Goal: Obtain resource: Download file/media

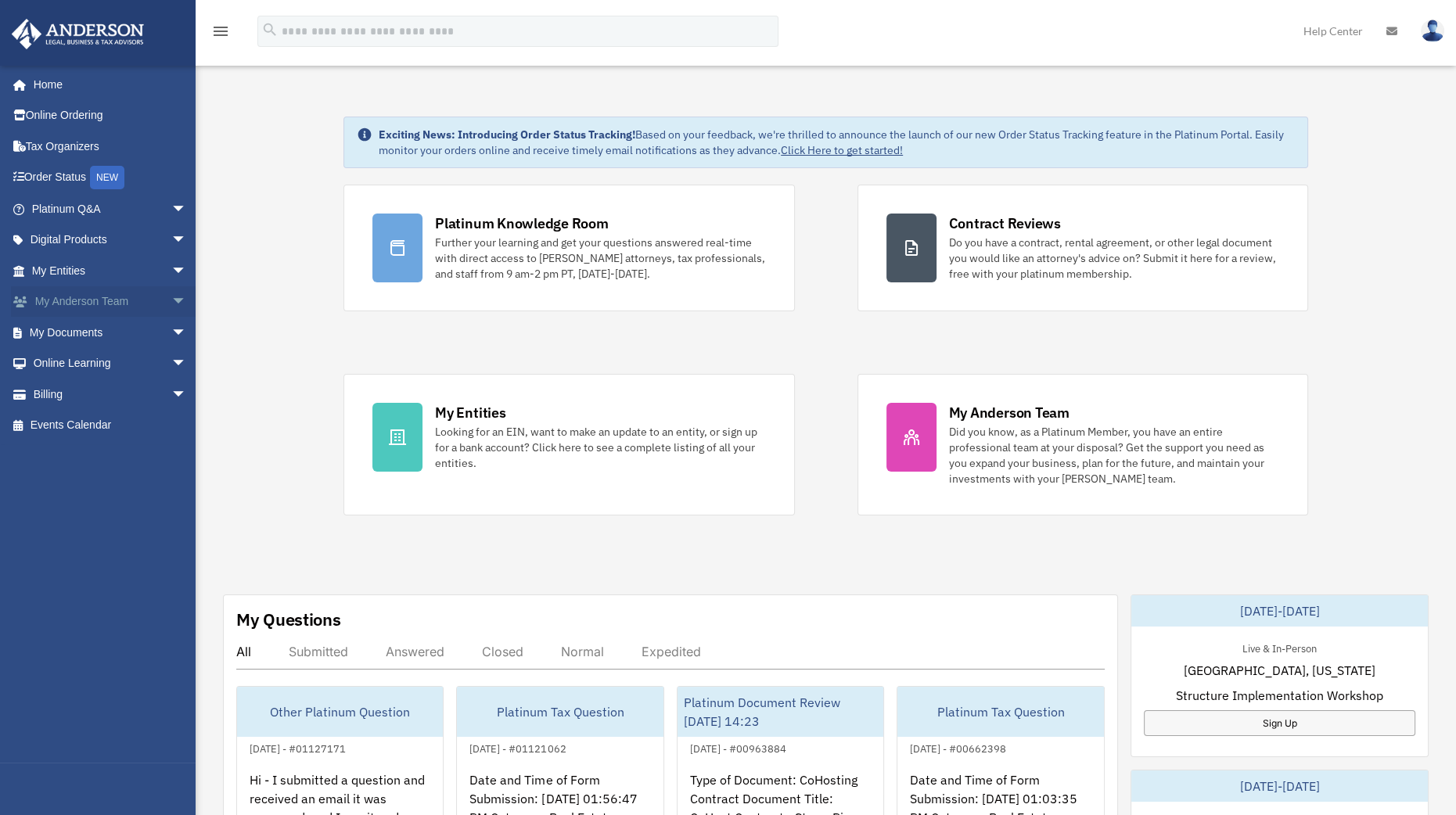
click at [172, 305] on span "arrow_drop_down" at bounding box center [187, 303] width 31 height 32
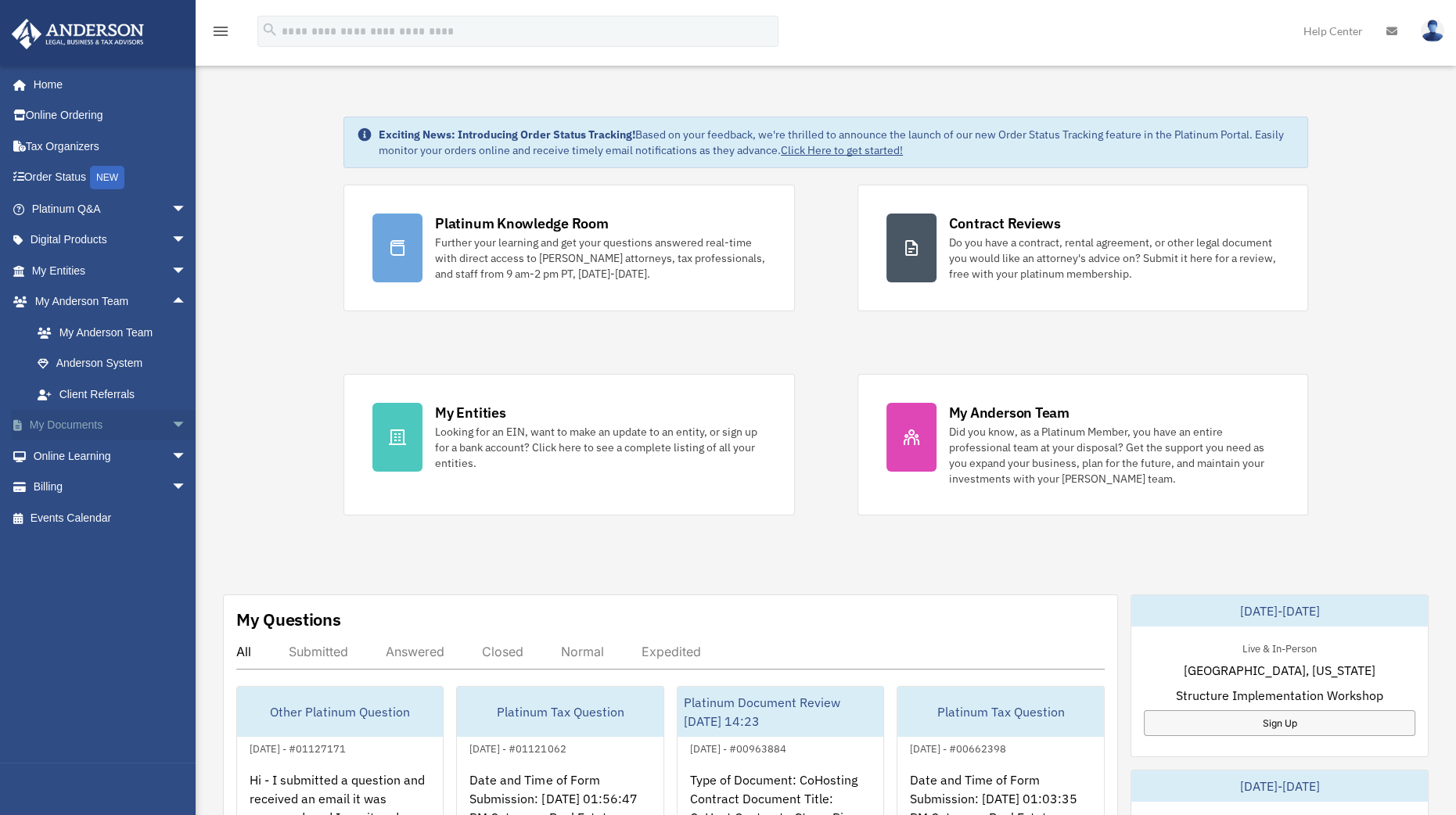
click at [172, 420] on span "arrow_drop_down" at bounding box center [187, 426] width 31 height 32
click at [85, 463] on link "Box" at bounding box center [117, 456] width 189 height 31
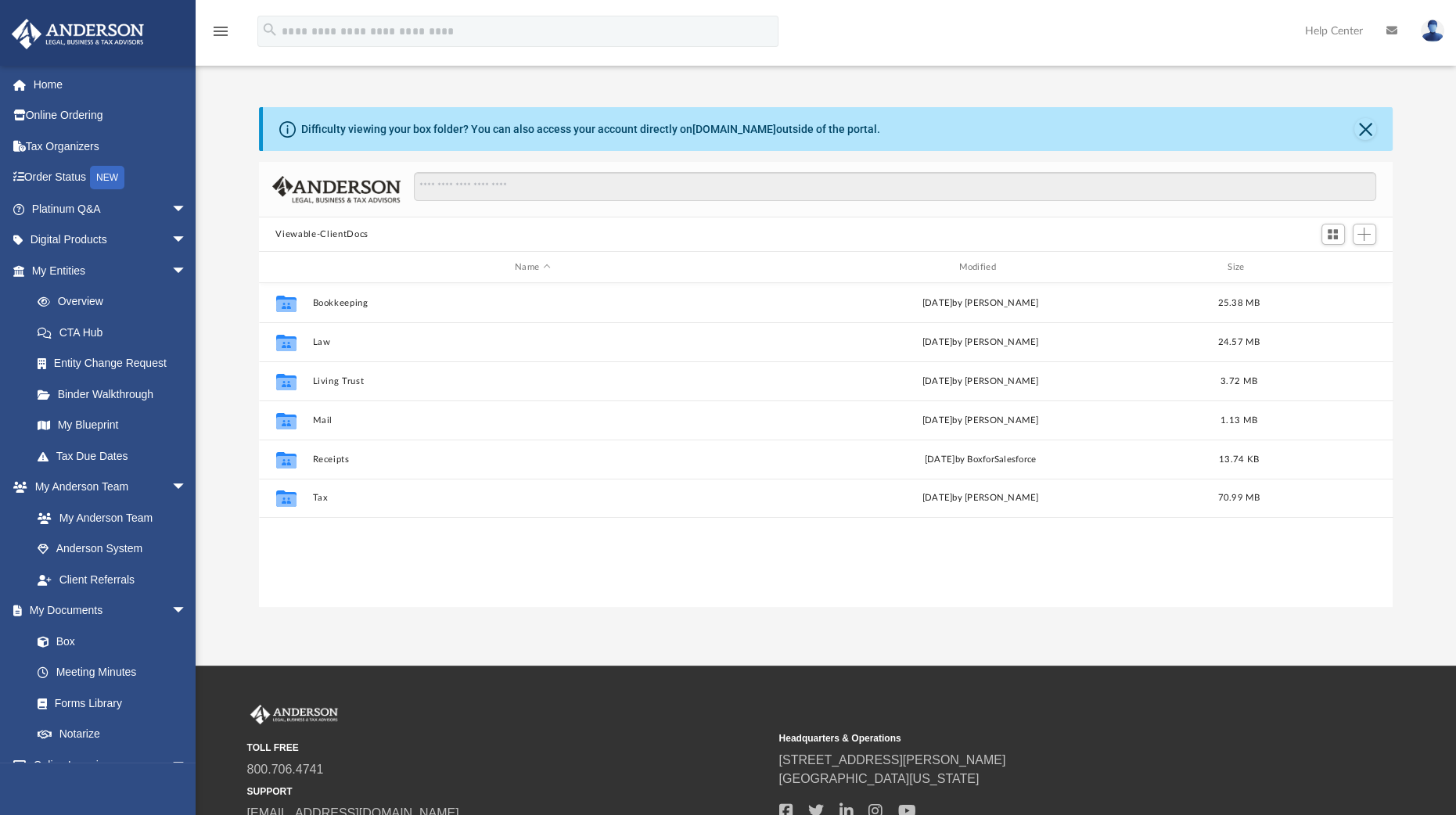
scroll to position [340, 1119]
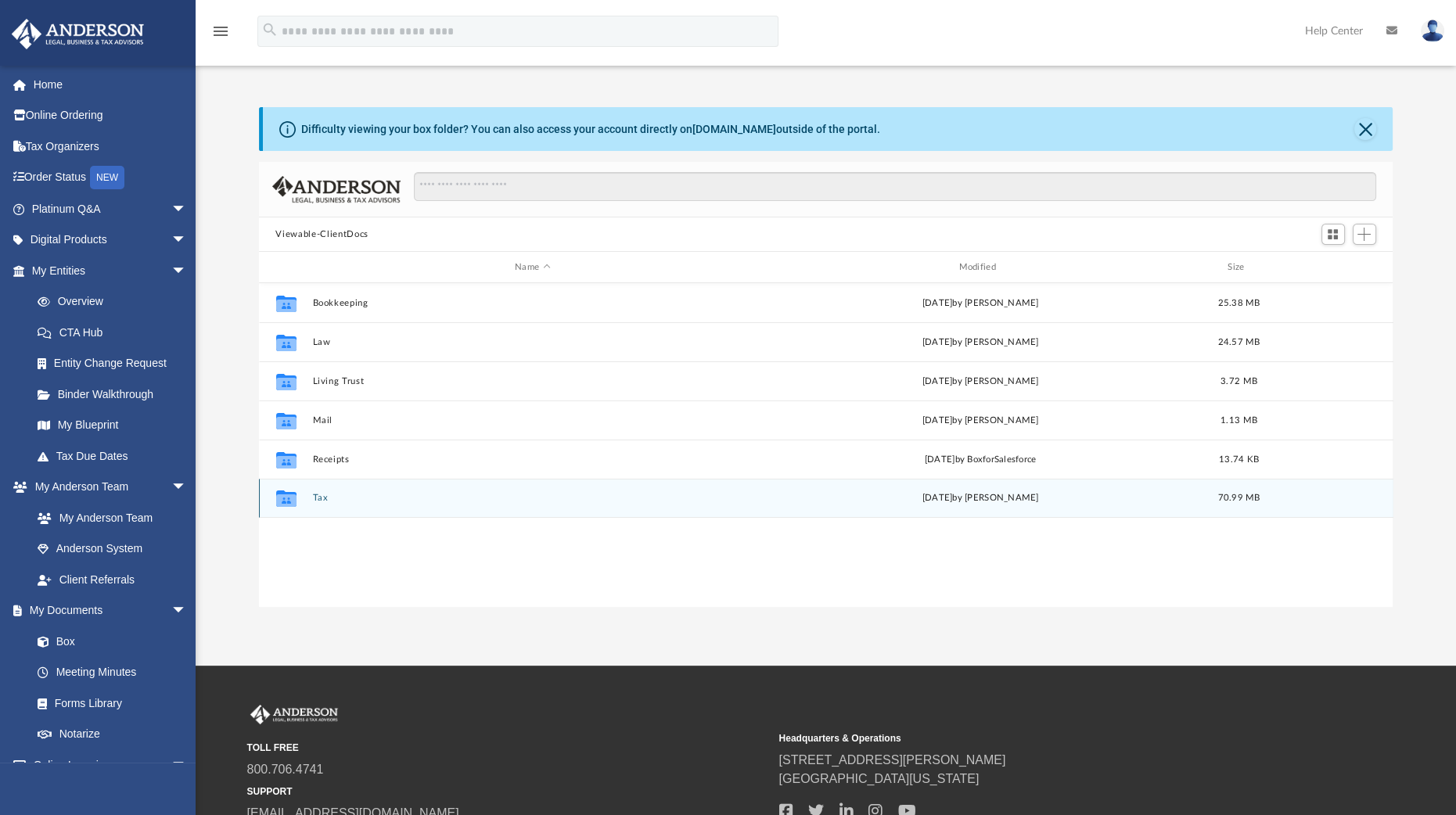
click at [320, 500] on button "Tax" at bounding box center [532, 497] width 441 height 10
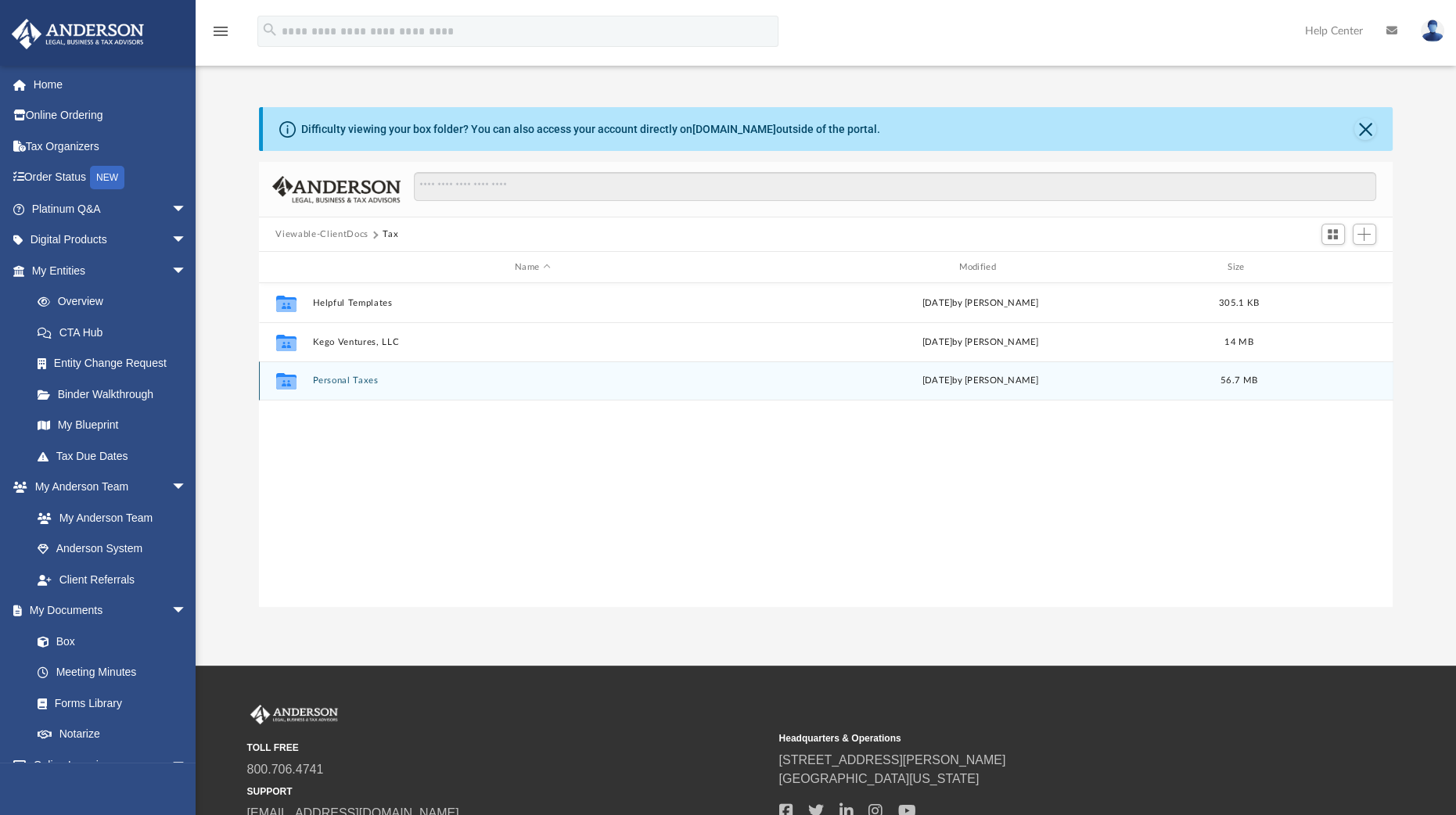
click at [346, 379] on button "Personal Taxes" at bounding box center [532, 380] width 441 height 10
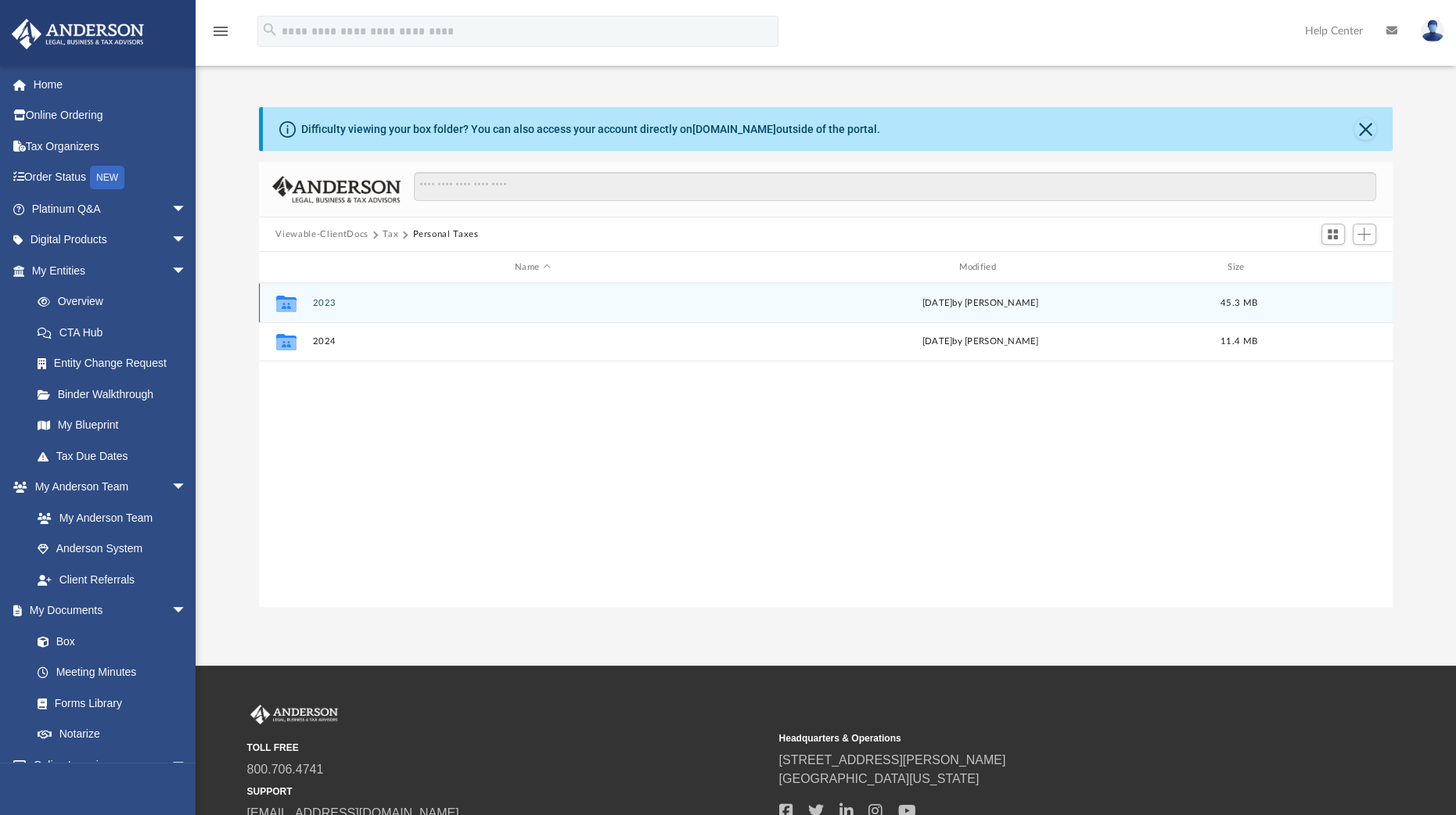
click at [327, 301] on button "2023" at bounding box center [532, 303] width 441 height 10
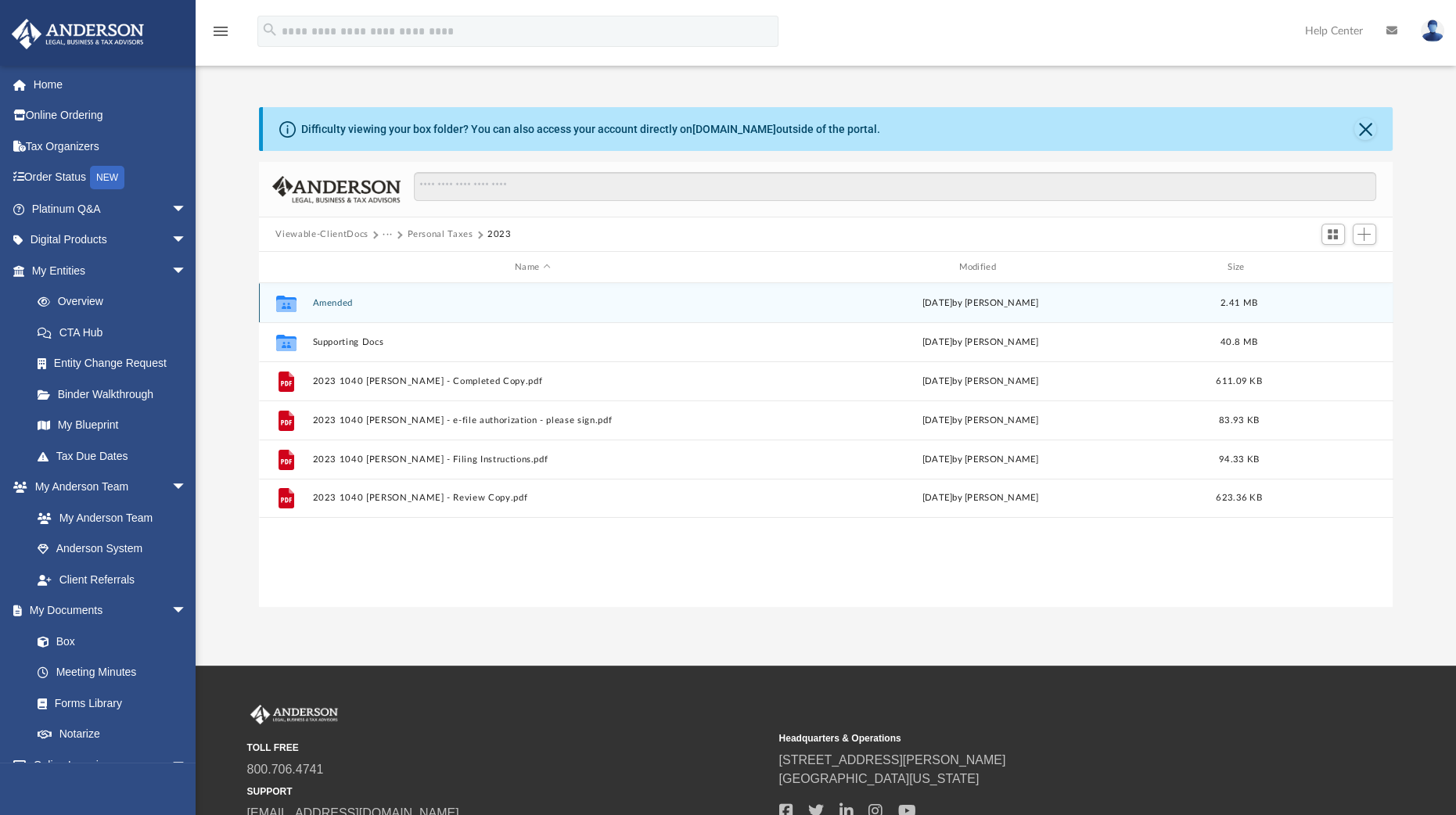
click at [328, 295] on div "Collaborated Folder Amended [DATE] by [PERSON_NAME] 2.41 MB" at bounding box center [826, 303] width 1135 height 39
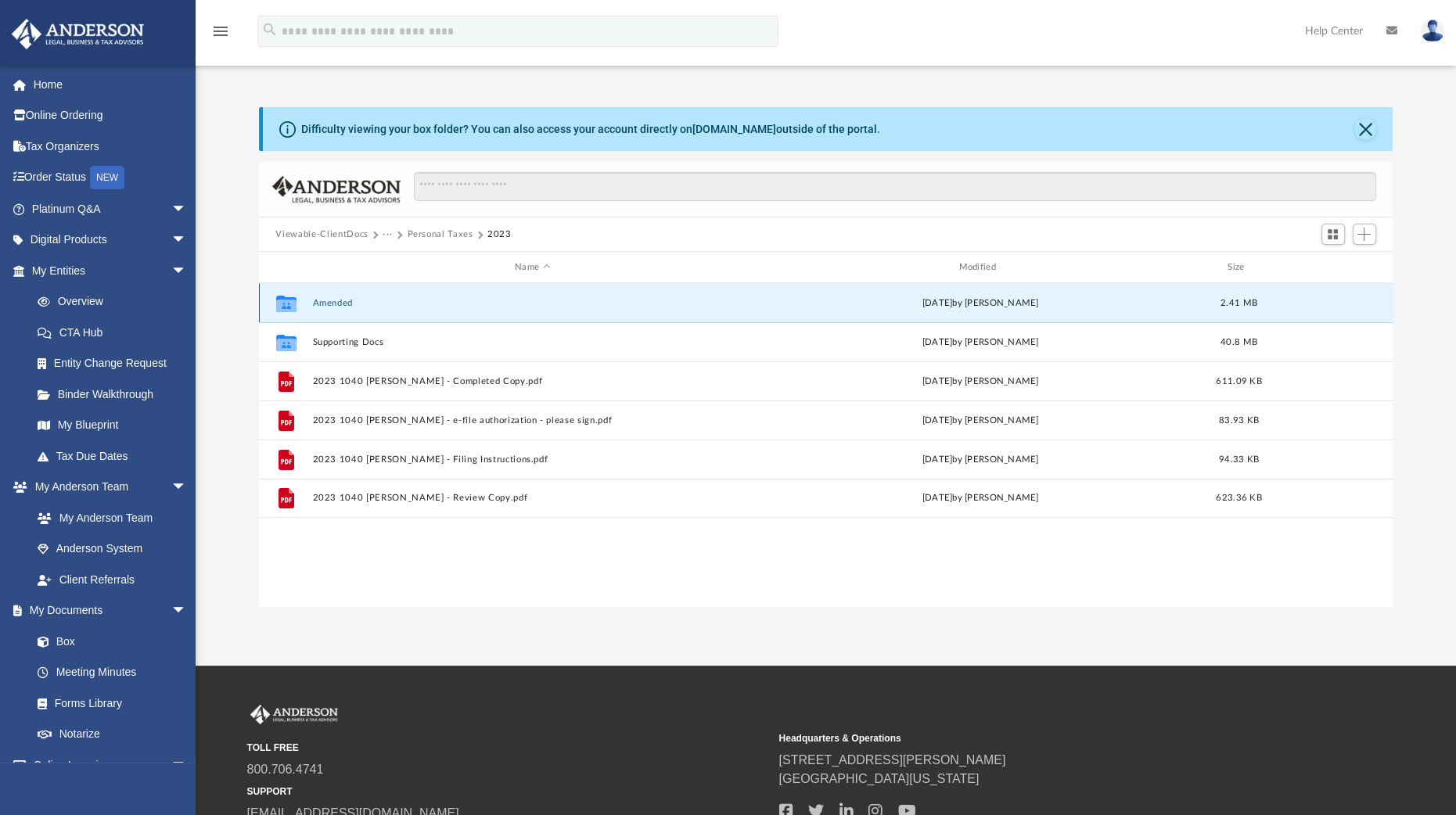
click at [320, 301] on button "Amended" at bounding box center [532, 303] width 441 height 10
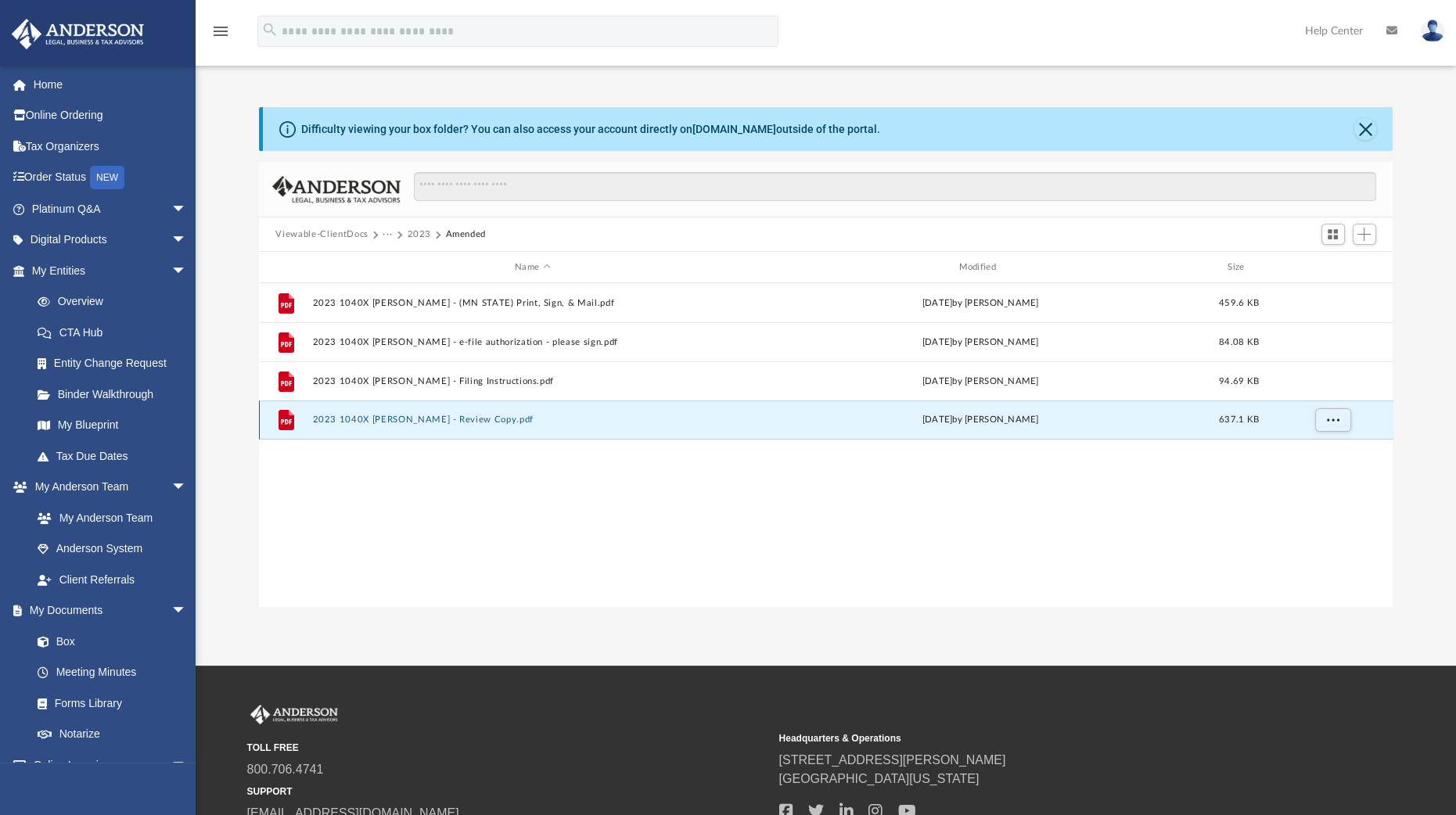
click at [407, 419] on button "2023 1040X [PERSON_NAME] - Review Copy.pdf" at bounding box center [532, 419] width 441 height 10
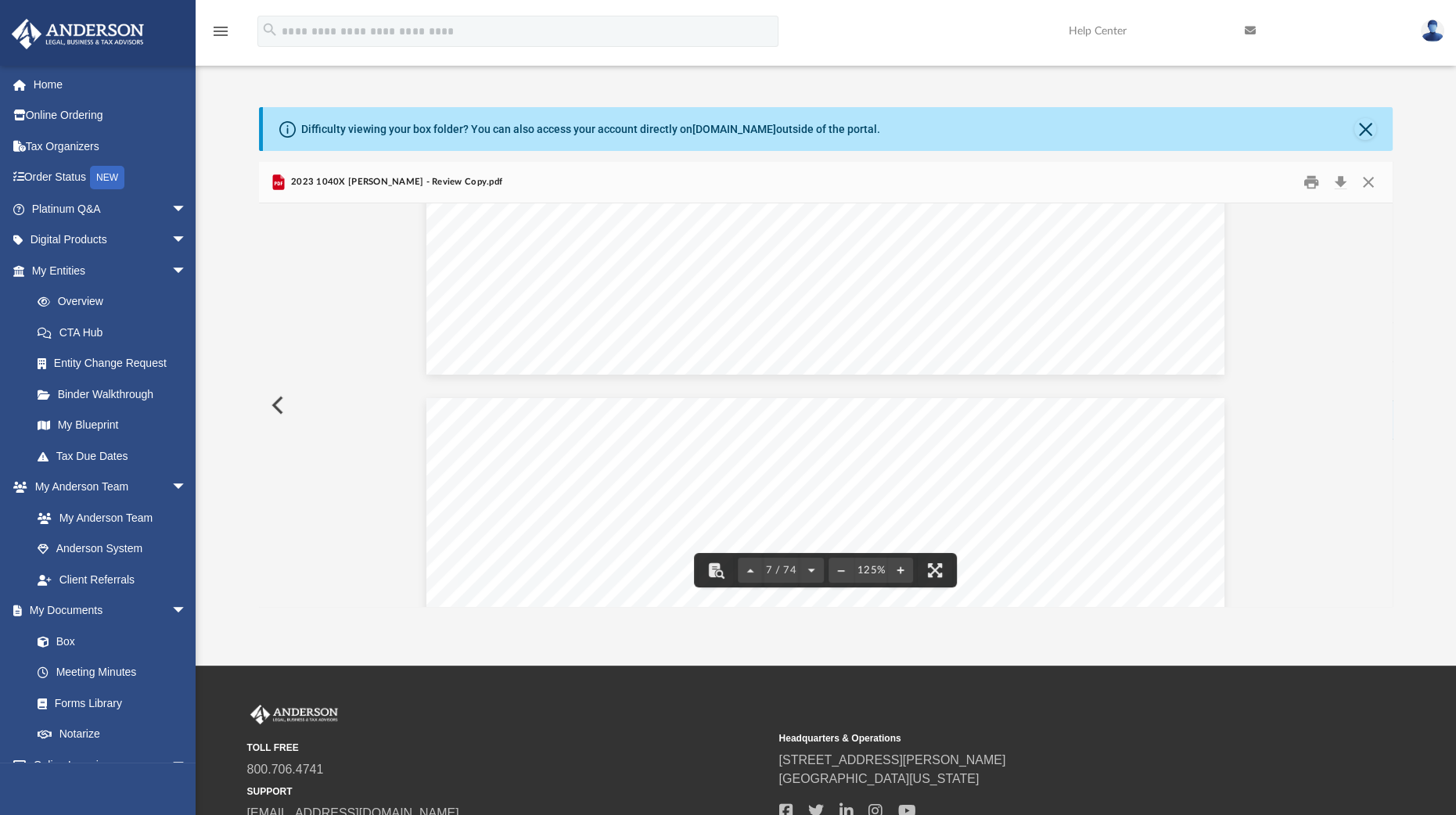
scroll to position [6080, 0]
